Goal: Task Accomplishment & Management: Complete application form

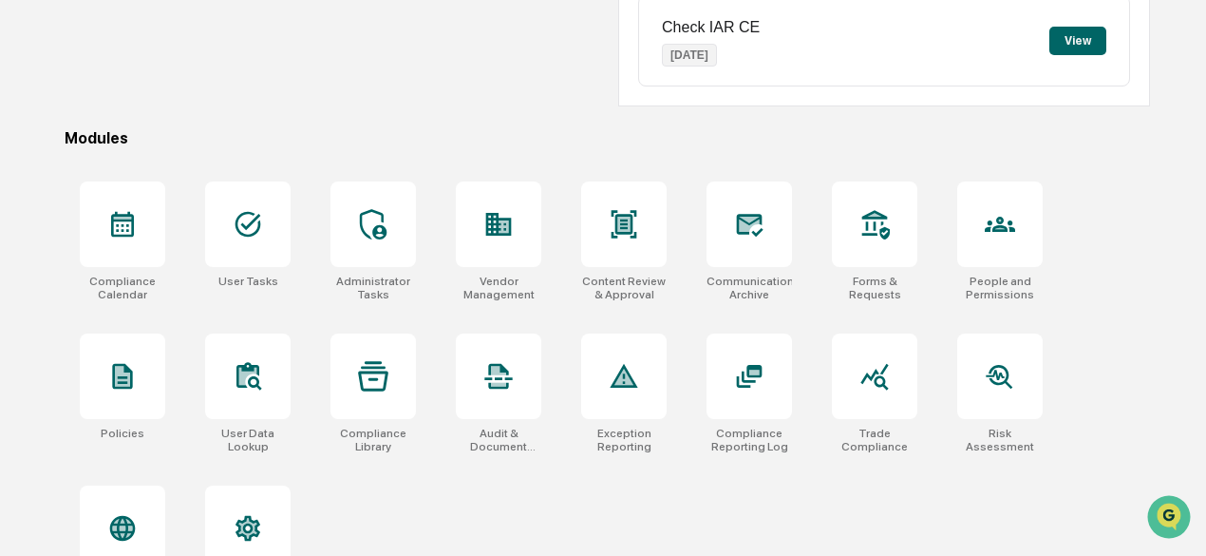
scroll to position [757, 0]
click at [1170, 517] on icon "Open customer support" at bounding box center [1168, 540] width 47 height 47
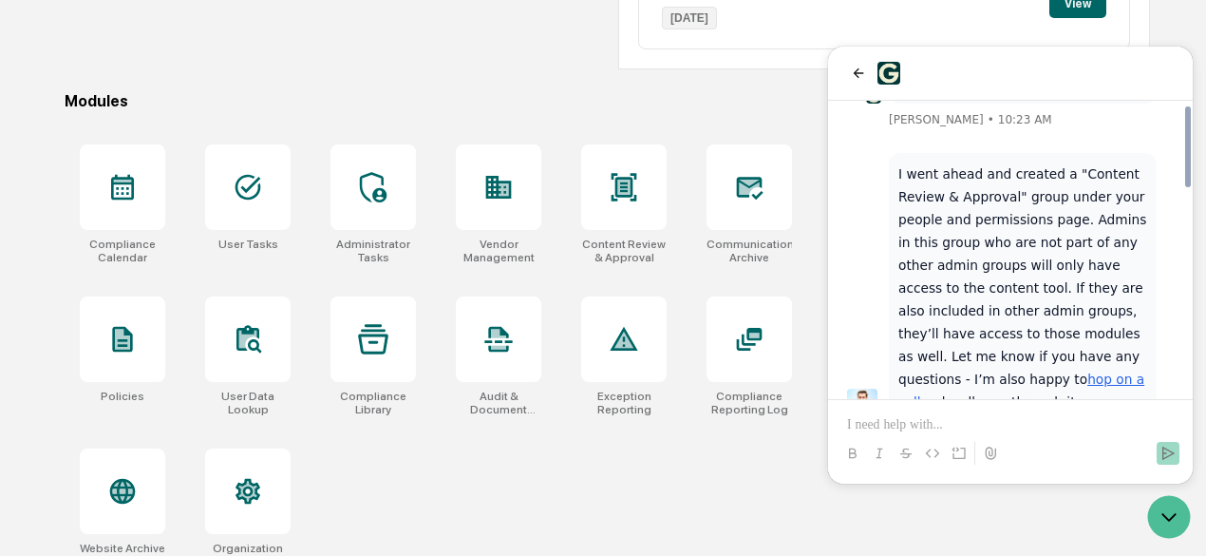
scroll to position [513, 0]
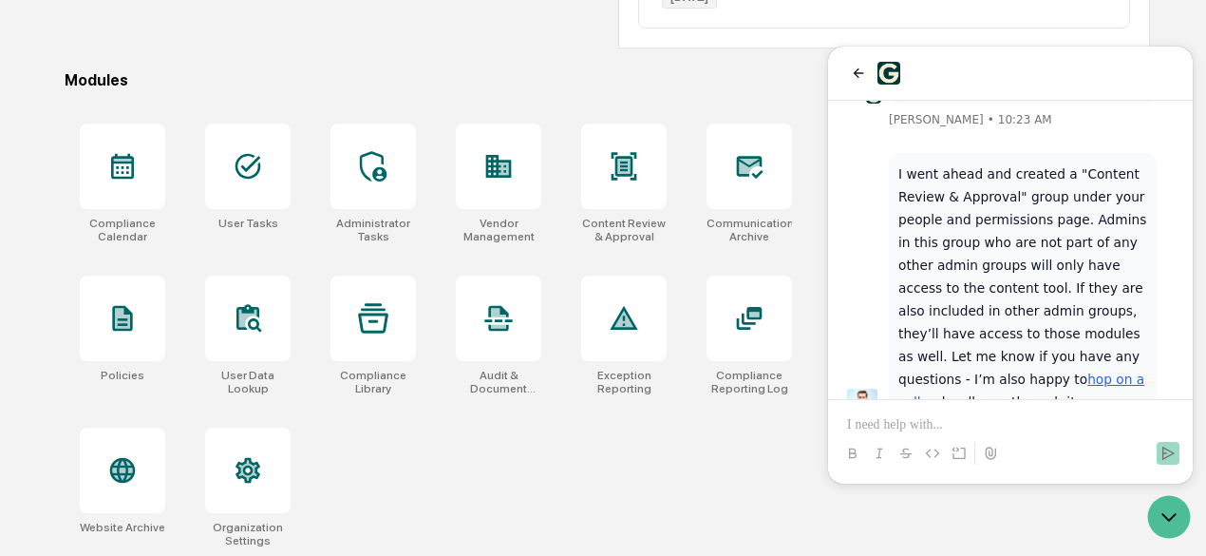
click at [386, 83] on div "Modules" at bounding box center [607, 80] width 1085 height 18
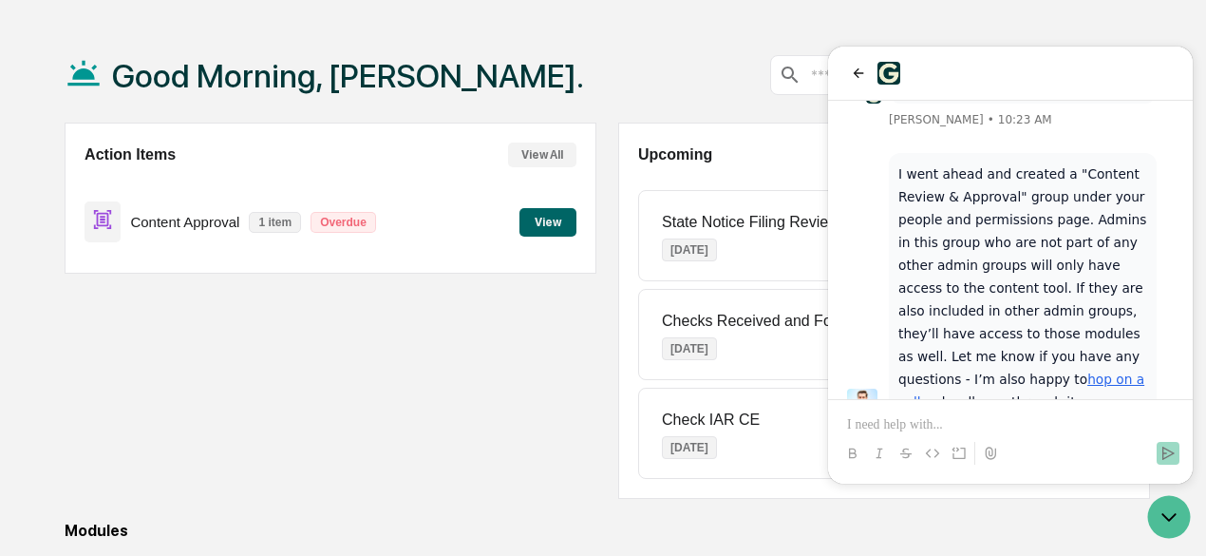
scroll to position [0, 0]
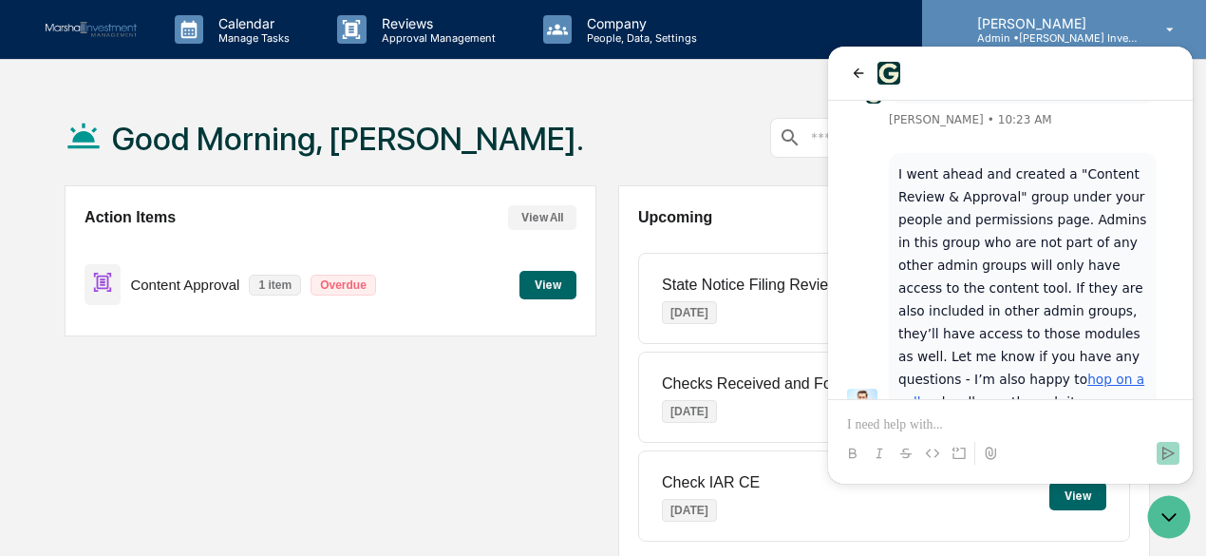
click at [1013, 24] on p "[PERSON_NAME]" at bounding box center [1050, 23] width 177 height 16
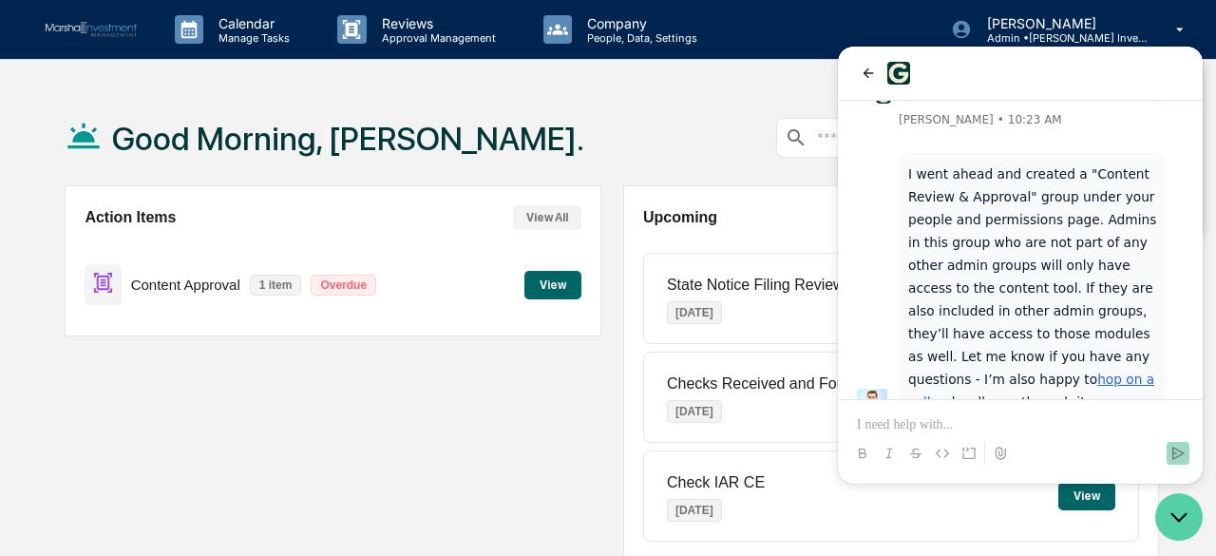
drag, startPoint x: 1175, startPoint y: 519, endPoint x: 2294, endPoint y: 854, distance: 1168.8
click at [1175, 519] on icon "Open customer support" at bounding box center [1178, 516] width 47 height 47
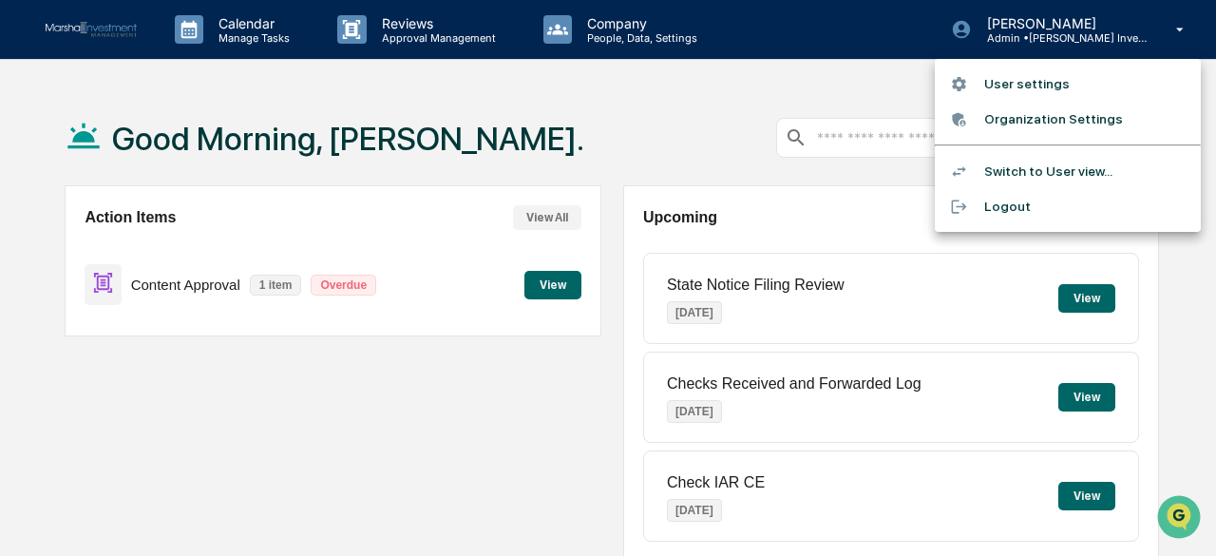
click at [1038, 85] on li "User settings" at bounding box center [1067, 83] width 266 height 35
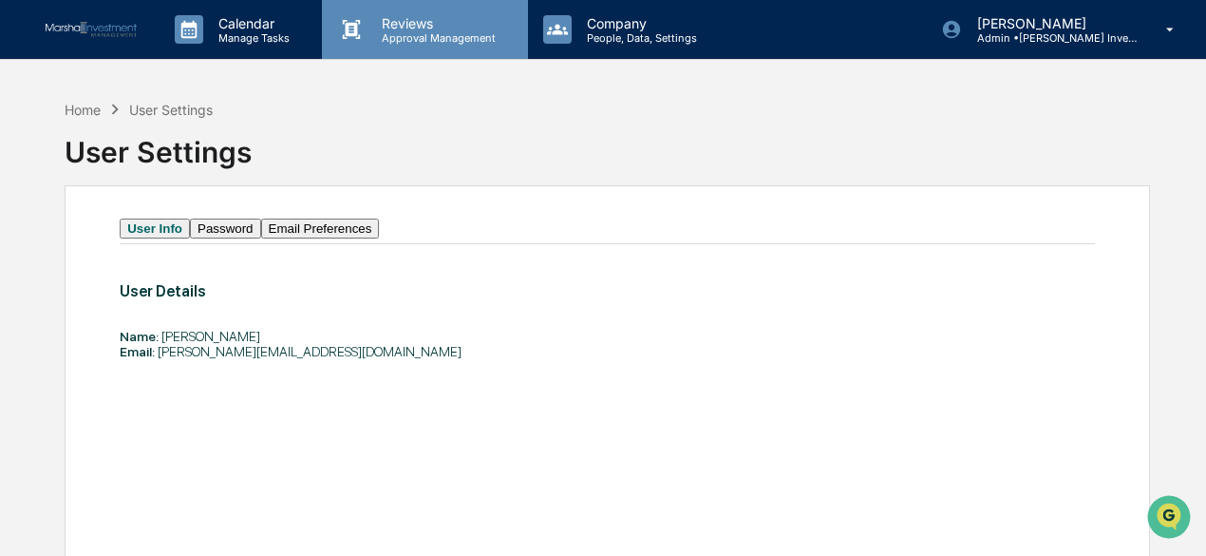
click at [422, 37] on p "Approval Management" at bounding box center [436, 37] width 139 height 13
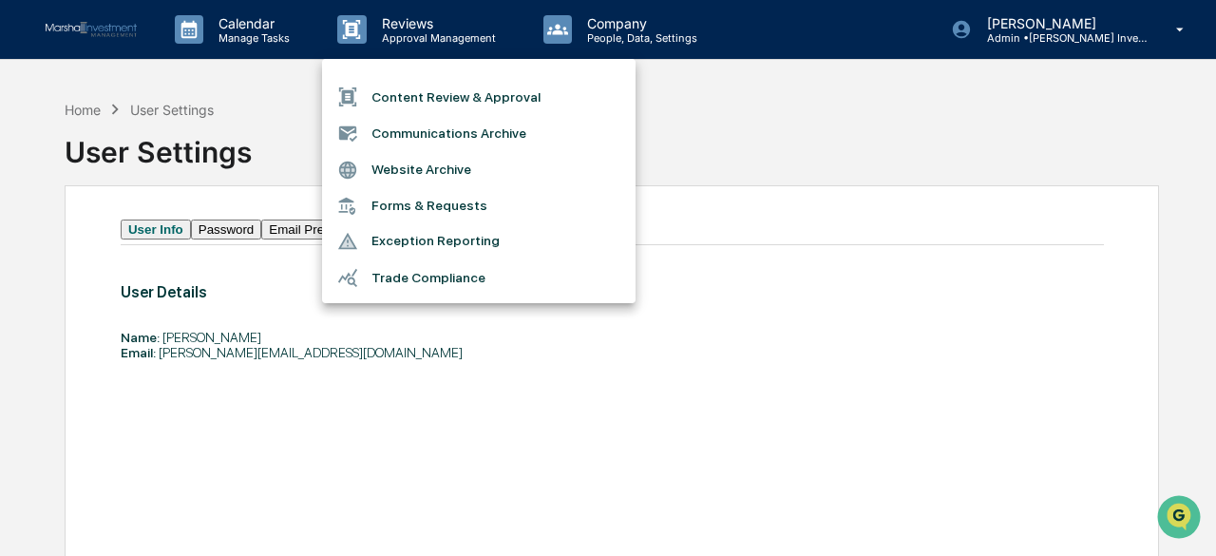
click at [245, 26] on div at bounding box center [608, 278] width 1216 height 556
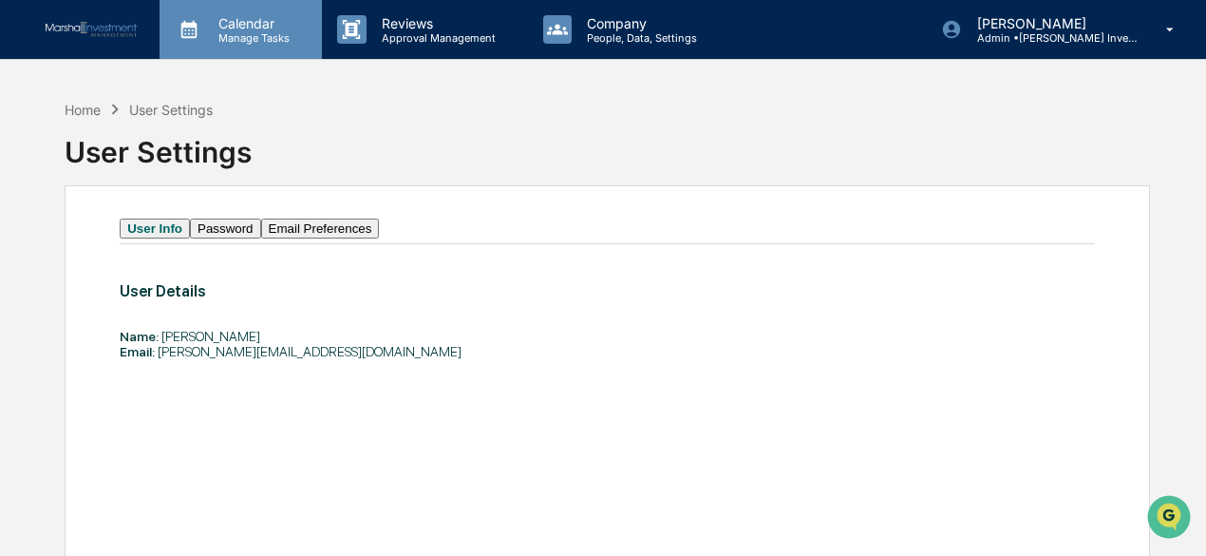
click at [245, 27] on p "Calendar" at bounding box center [251, 23] width 96 height 16
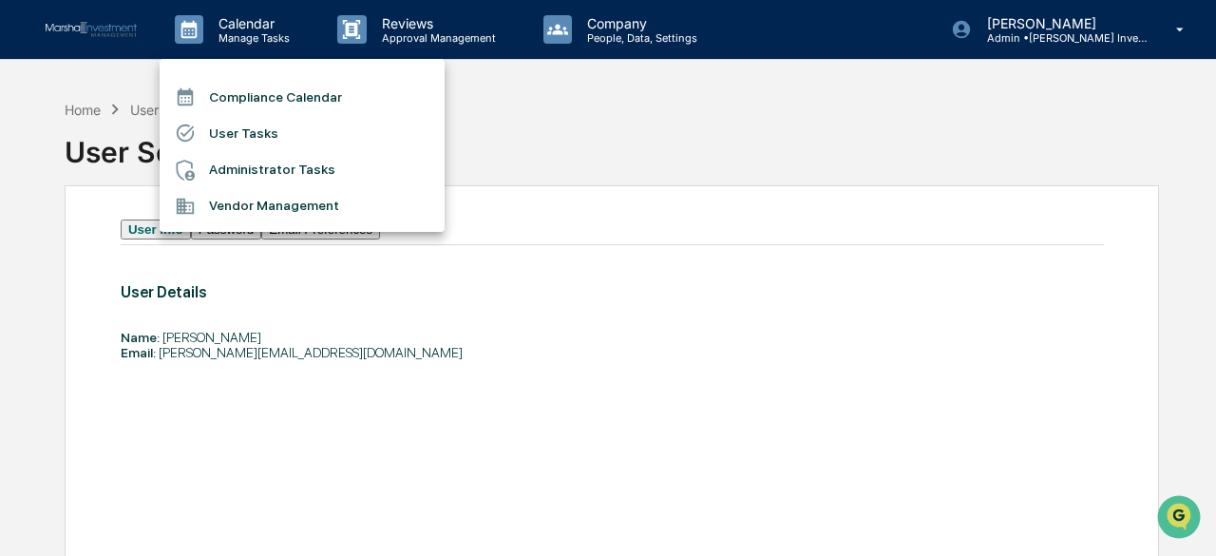
click at [438, 35] on div at bounding box center [608, 278] width 1216 height 556
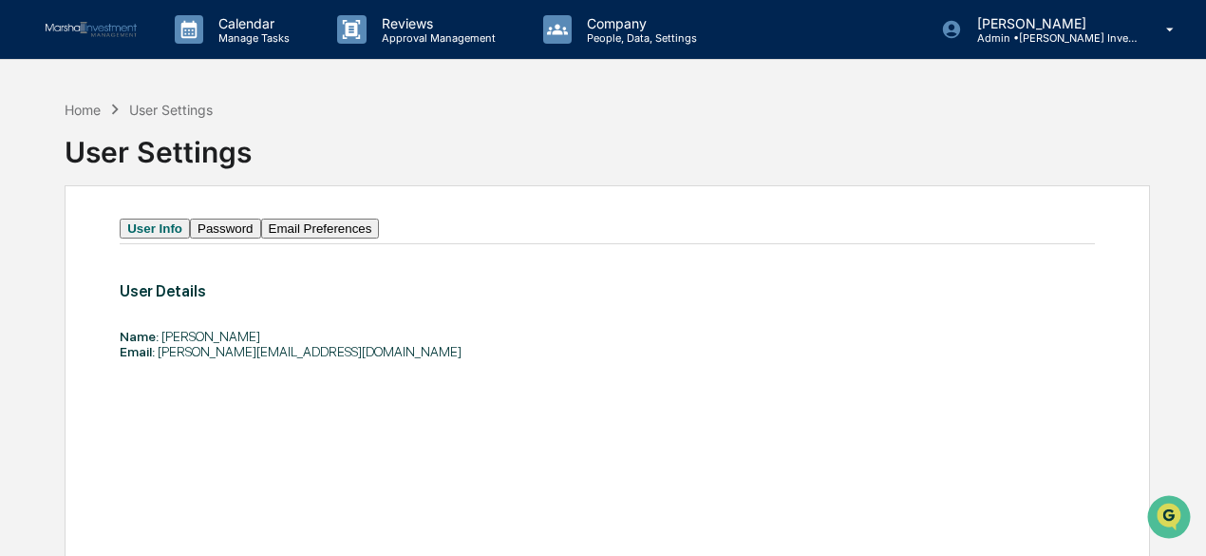
click at [438, 35] on p "Approval Management" at bounding box center [436, 37] width 139 height 13
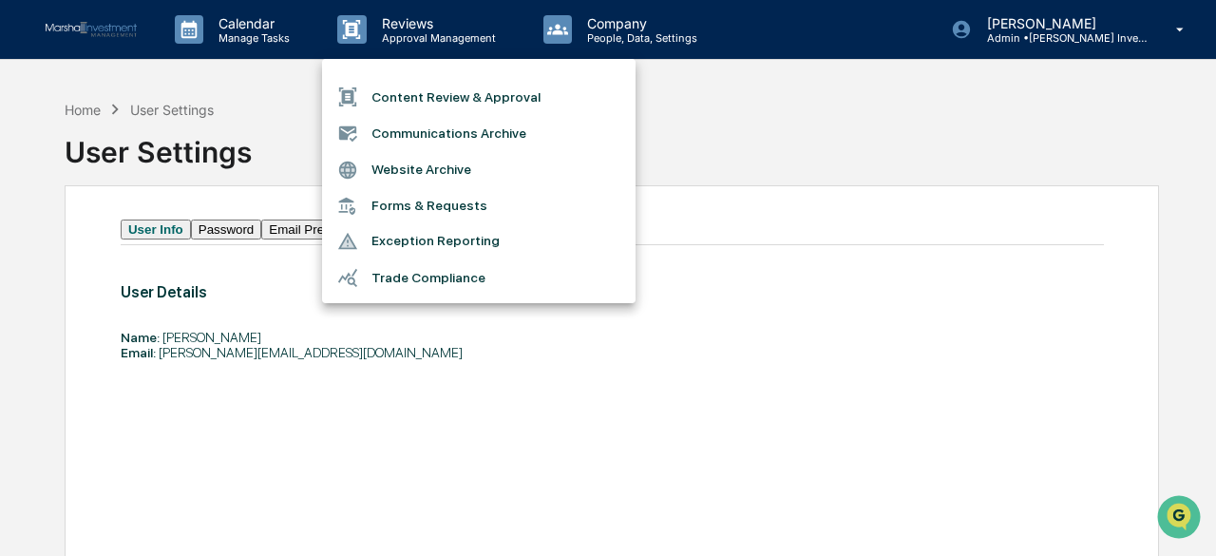
click at [449, 94] on li "Content Review & Approval" at bounding box center [478, 97] width 313 height 36
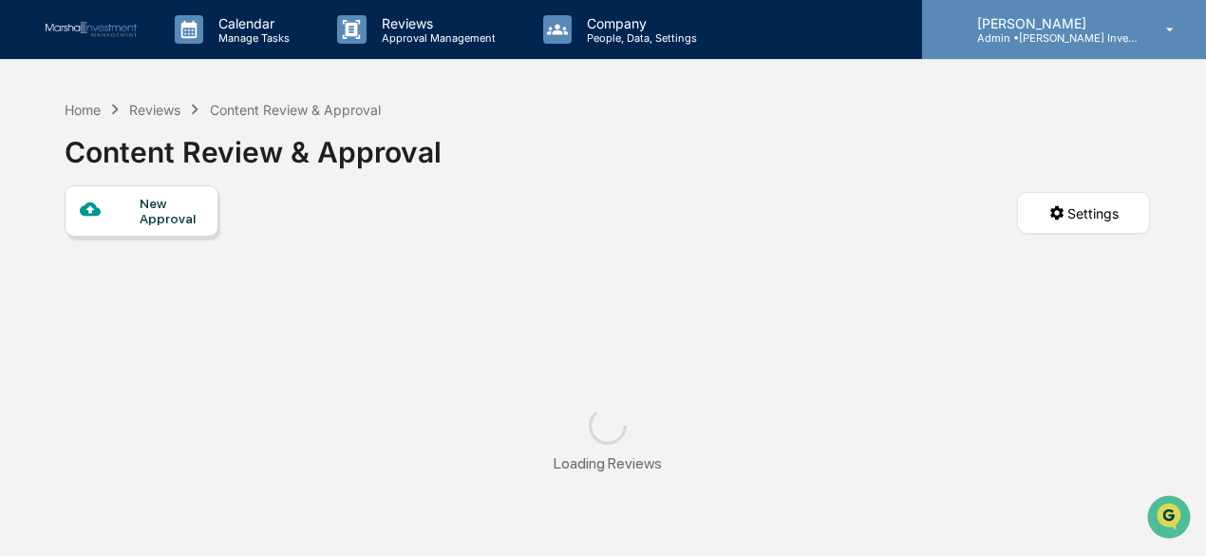
click at [1029, 25] on p "[PERSON_NAME]" at bounding box center [1050, 23] width 177 height 16
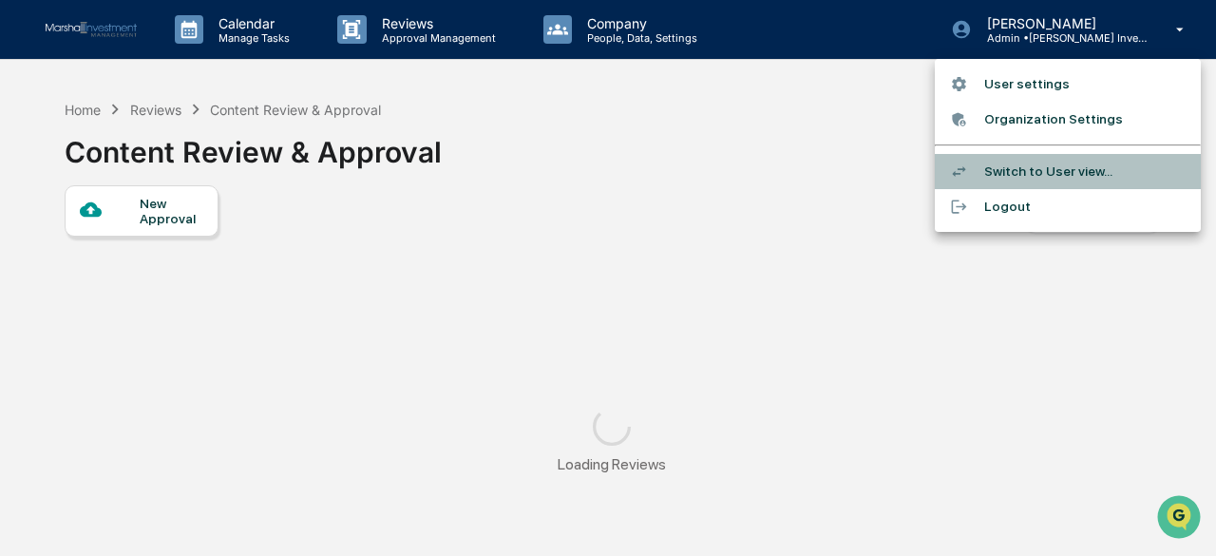
click at [1010, 165] on li "Switch to User view..." at bounding box center [1067, 171] width 266 height 35
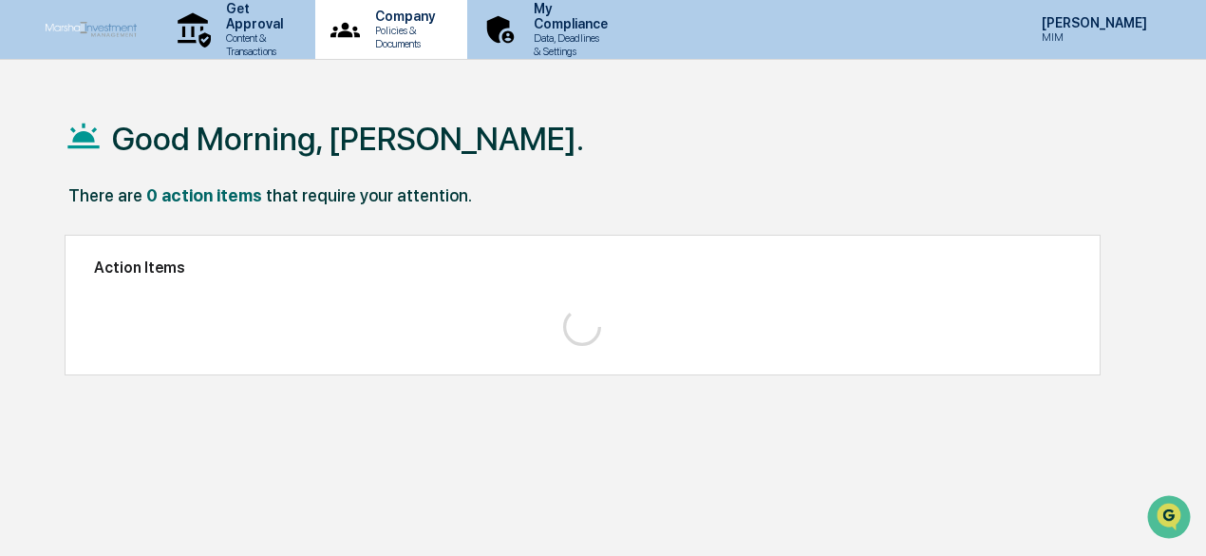
click at [444, 32] on p "Policies & Documents" at bounding box center [402, 37] width 85 height 27
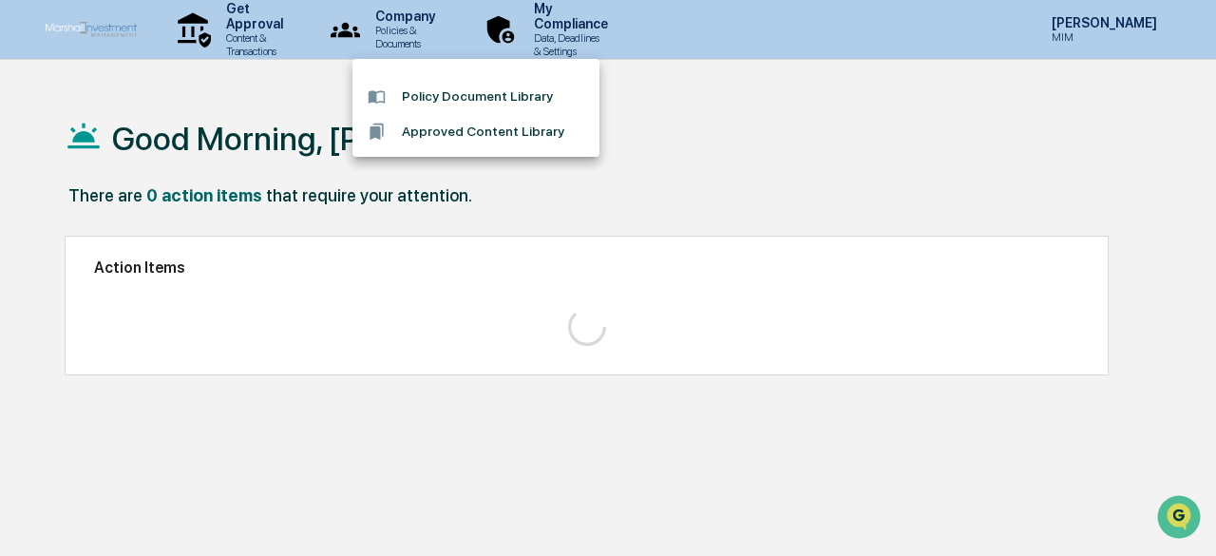
click at [242, 28] on div at bounding box center [608, 278] width 1216 height 556
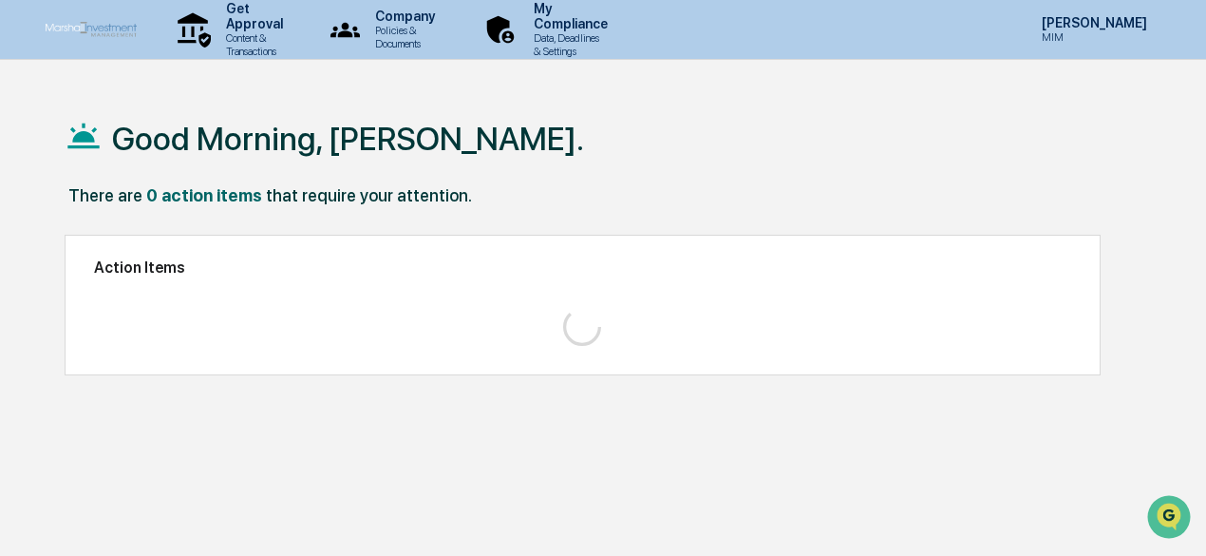
click at [242, 28] on p "Get Approval" at bounding box center [252, 16] width 82 height 30
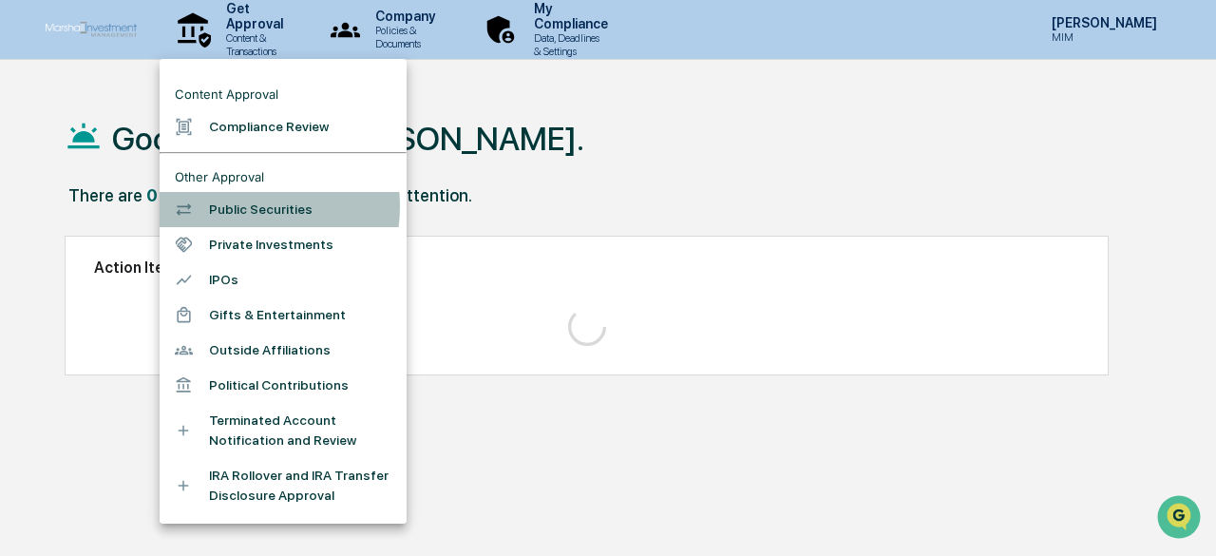
click at [238, 215] on li "Public Securities" at bounding box center [283, 209] width 247 height 35
